Goal: Task Accomplishment & Management: Use online tool/utility

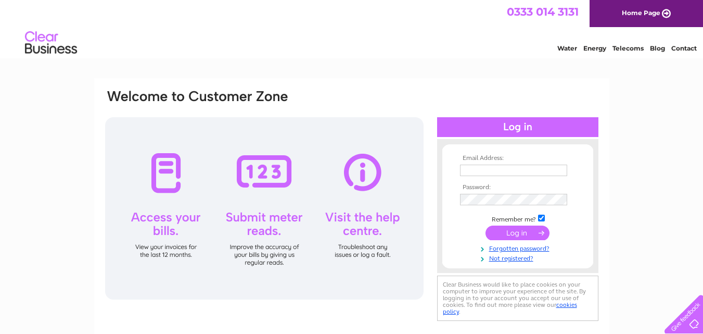
type input "michellehughes430@gmail.com"
click at [521, 231] on input "submit" at bounding box center [518, 232] width 64 height 15
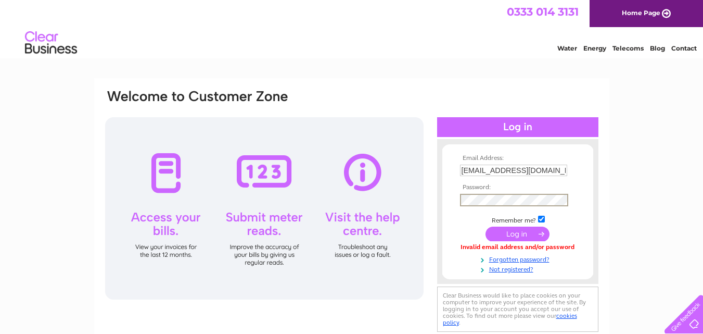
click at [515, 230] on input "submit" at bounding box center [518, 233] width 64 height 15
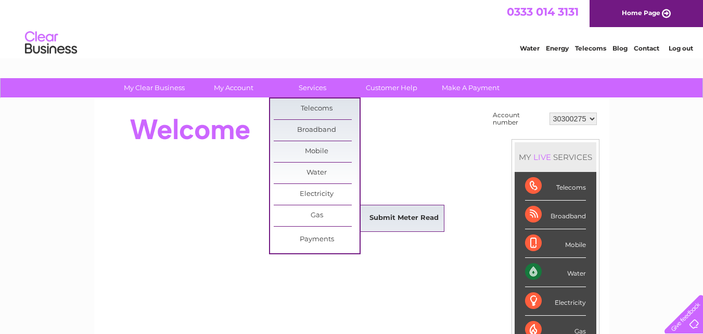
click at [385, 218] on link "Submit Meter Read" at bounding box center [404, 218] width 86 height 21
